Goal: Check status: Check status

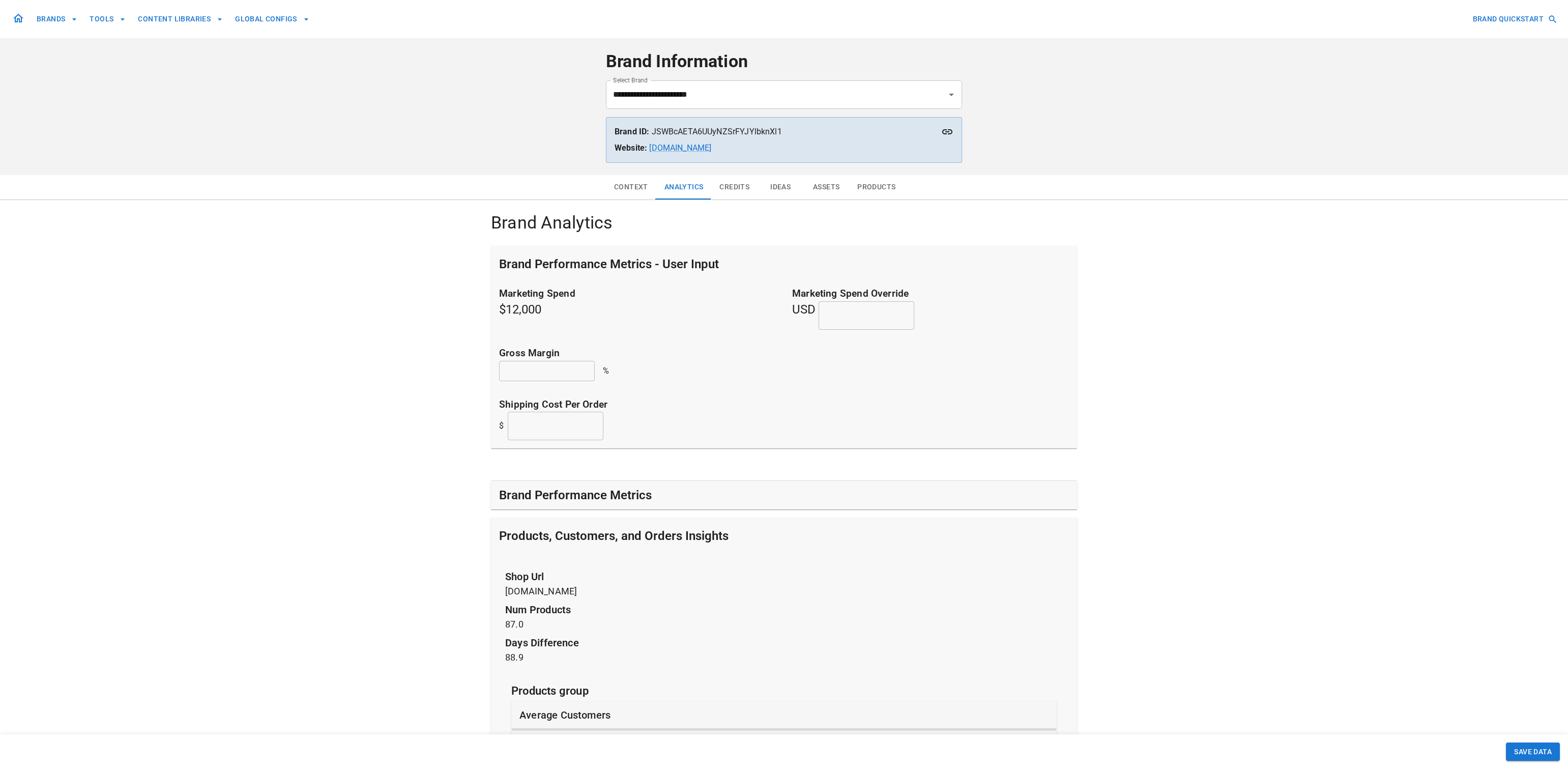
scroll to position [680, 0]
